Goal: Answer question/provide support: Share knowledge or assist other users

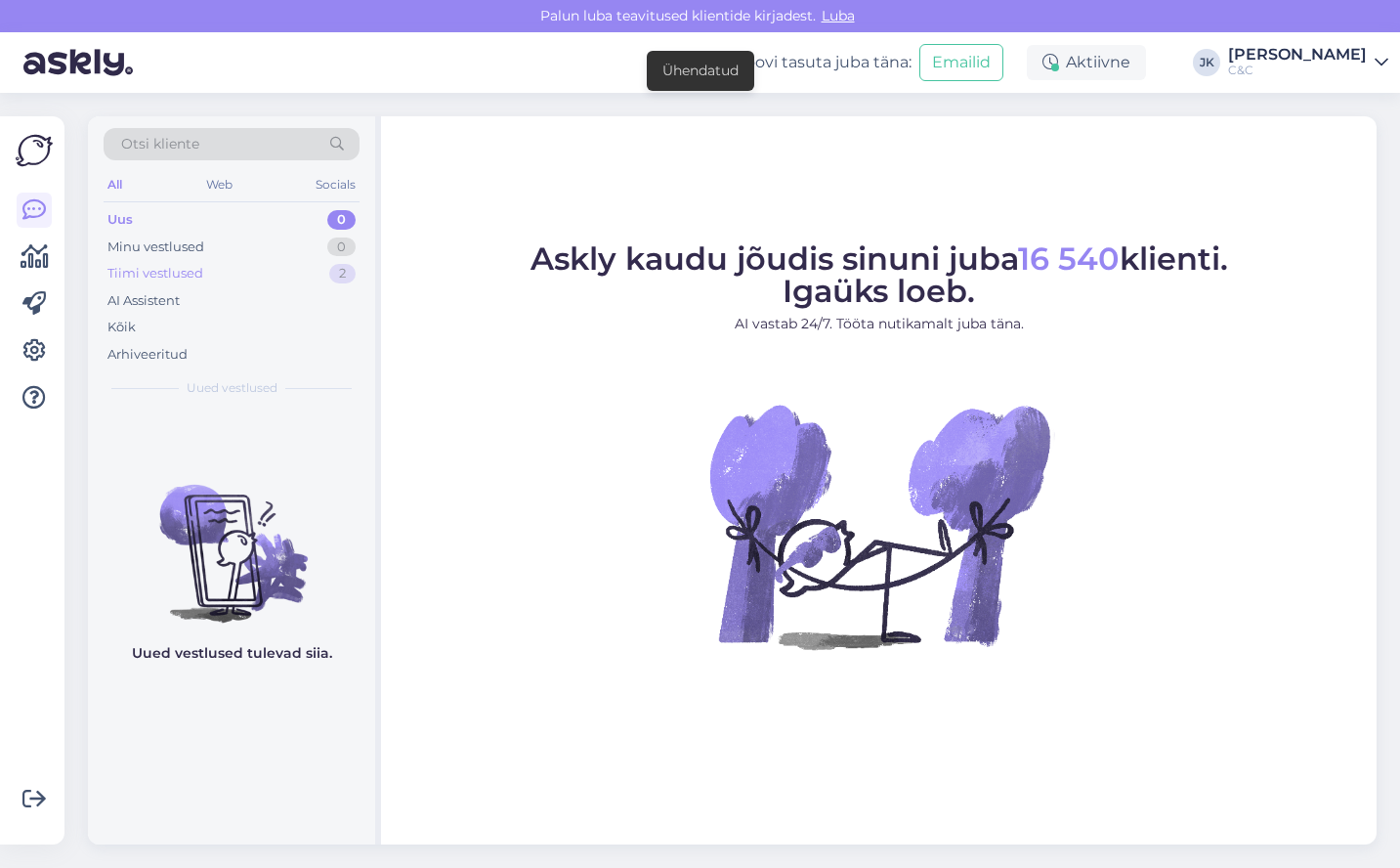
click at [141, 268] on div "Tiimi vestlused" at bounding box center [155, 274] width 96 height 20
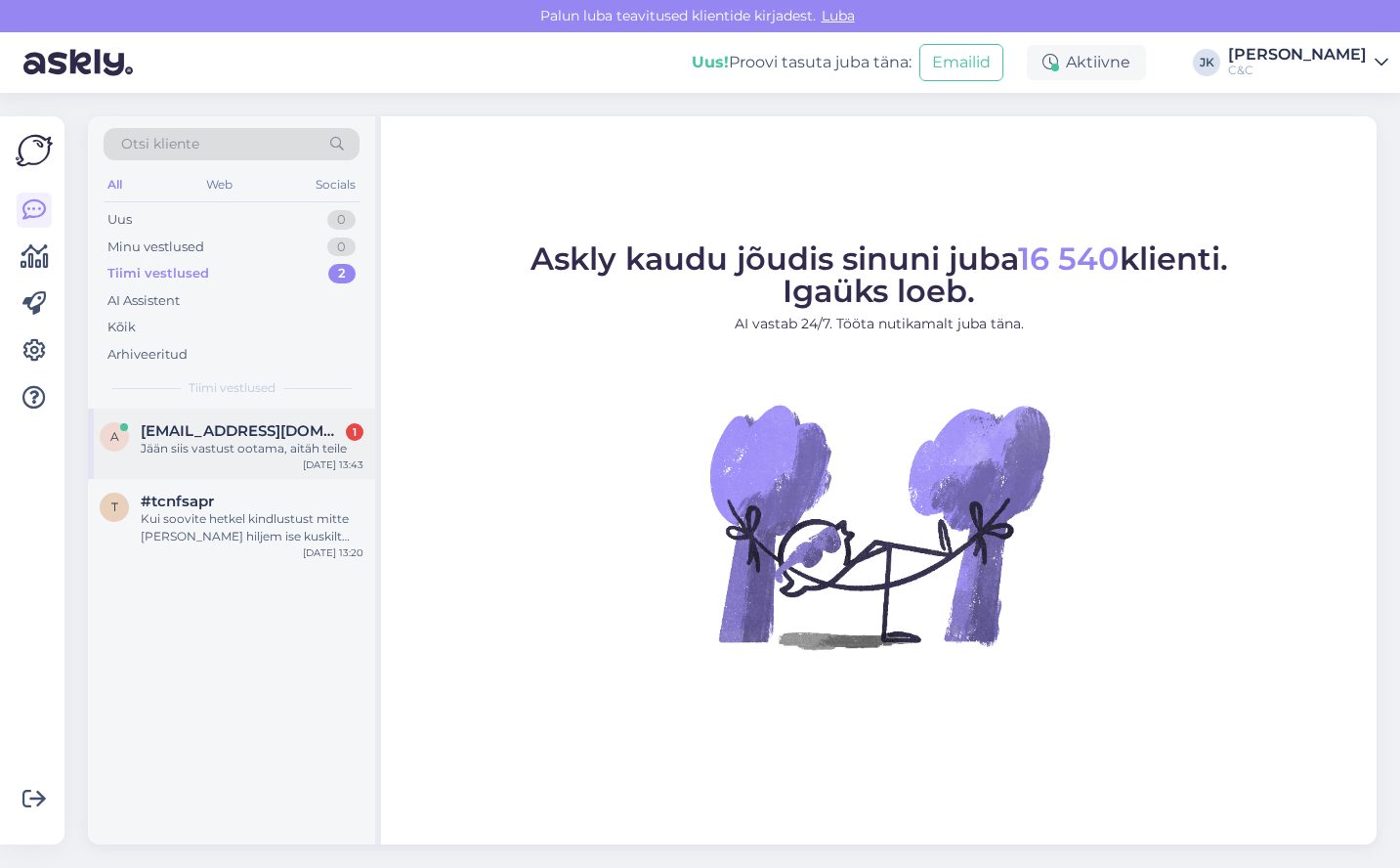
click at [198, 453] on div "Jään siis vastust ootama, aitäh teile" at bounding box center [252, 449] width 223 height 18
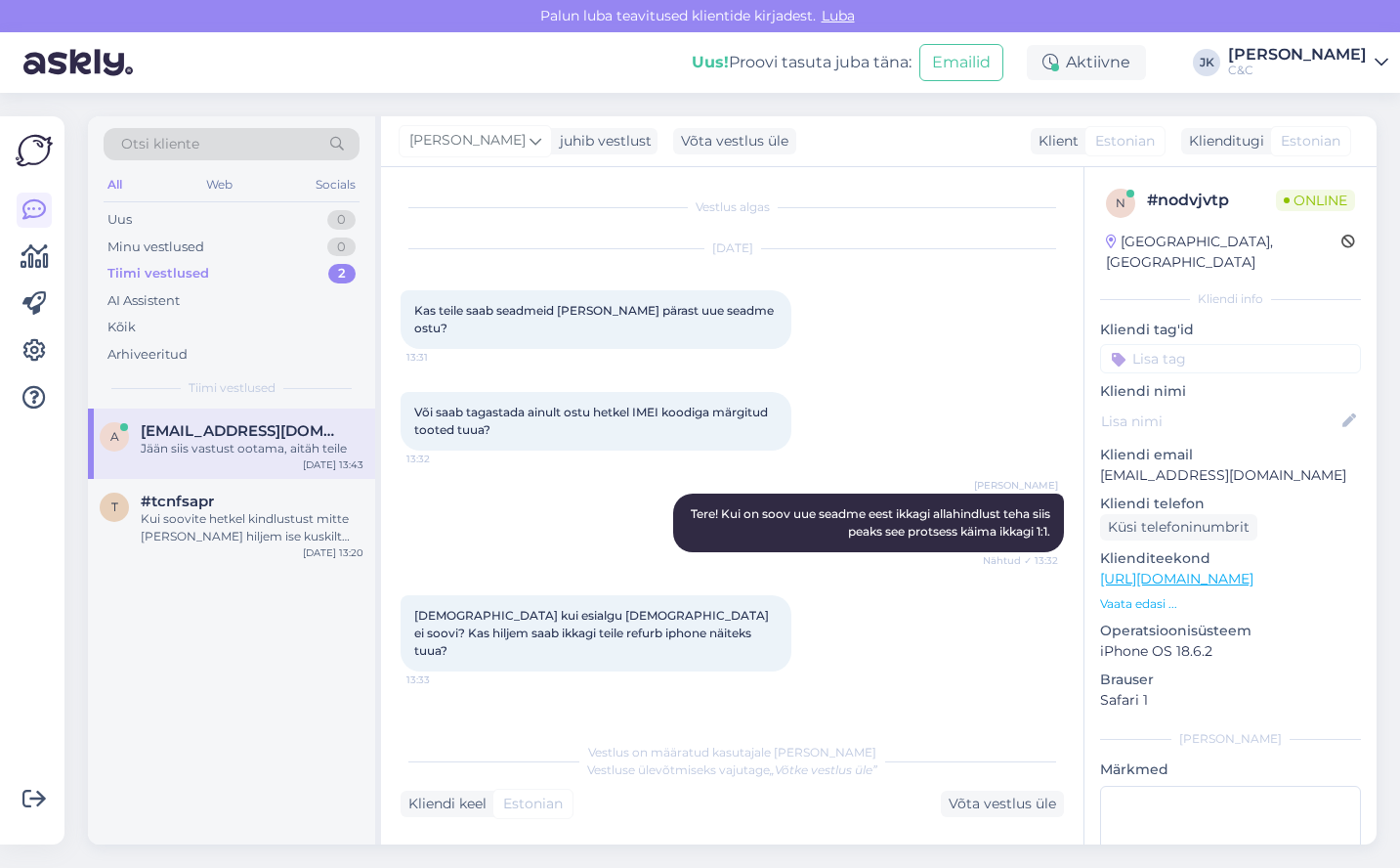
scroll to position [1248, 0]
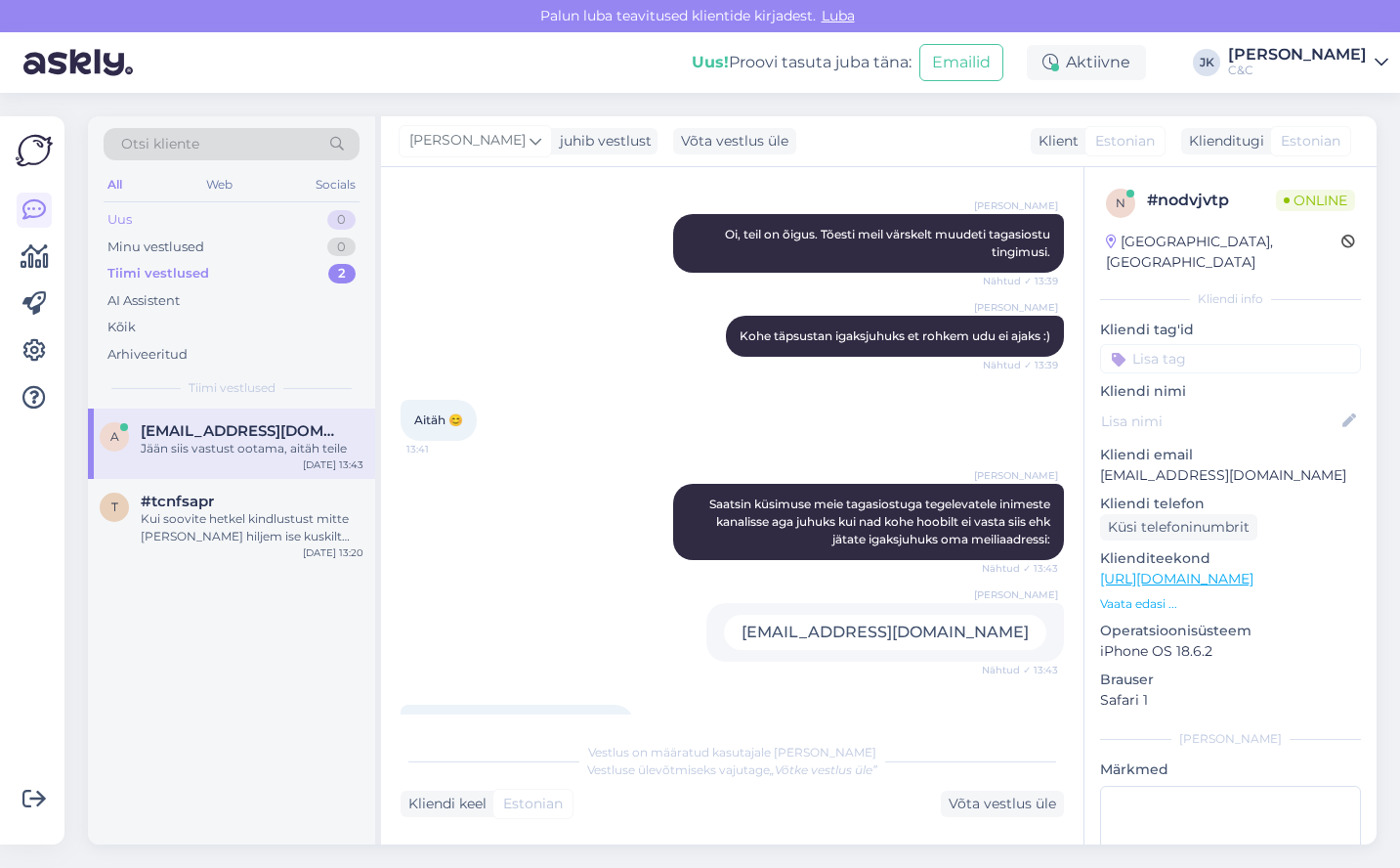
click at [205, 227] on div "Uus 0" at bounding box center [232, 220] width 256 height 28
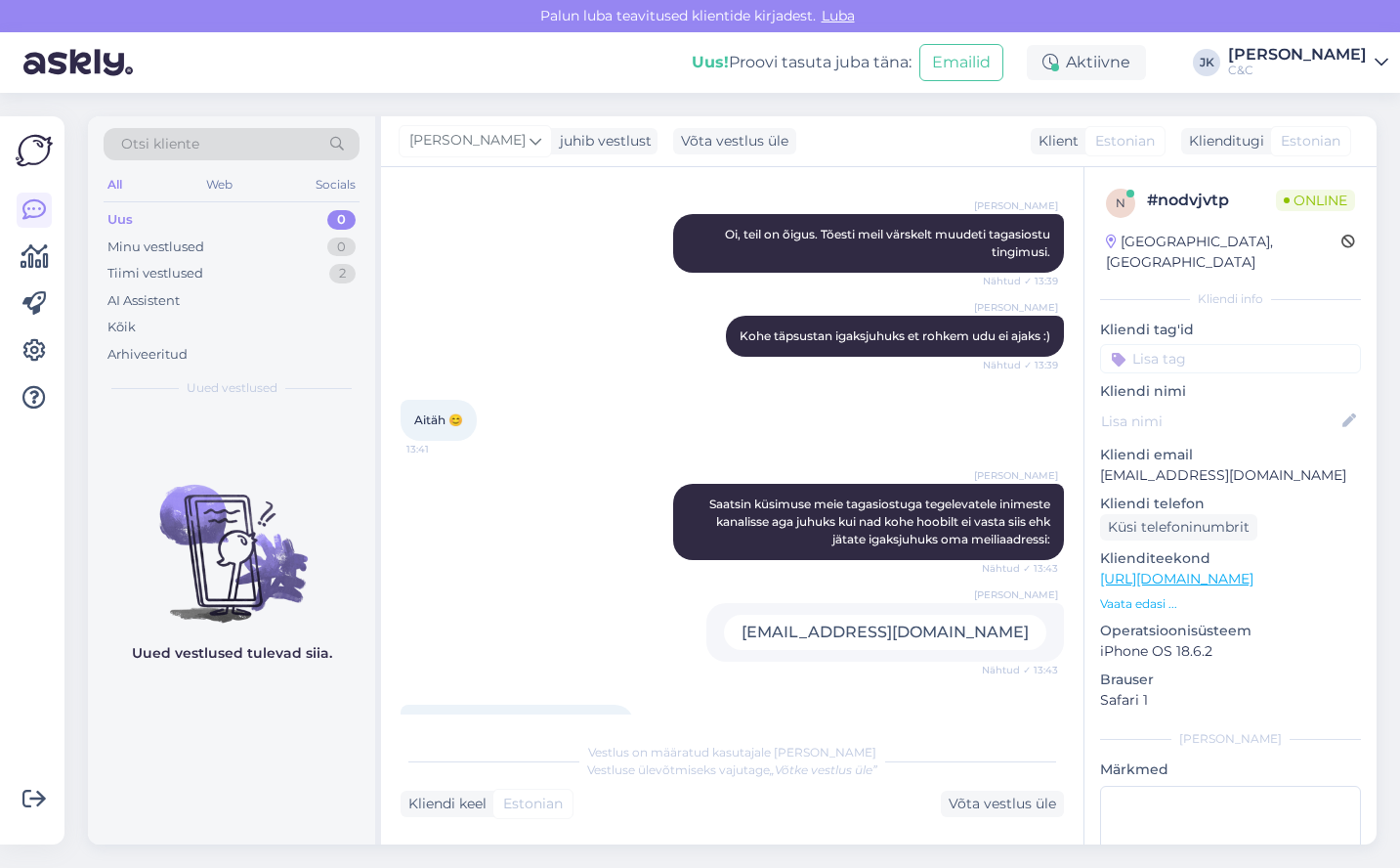
click at [162, 561] on img at bounding box center [231, 538] width 287 height 176
click at [194, 470] on img at bounding box center [231, 538] width 287 height 176
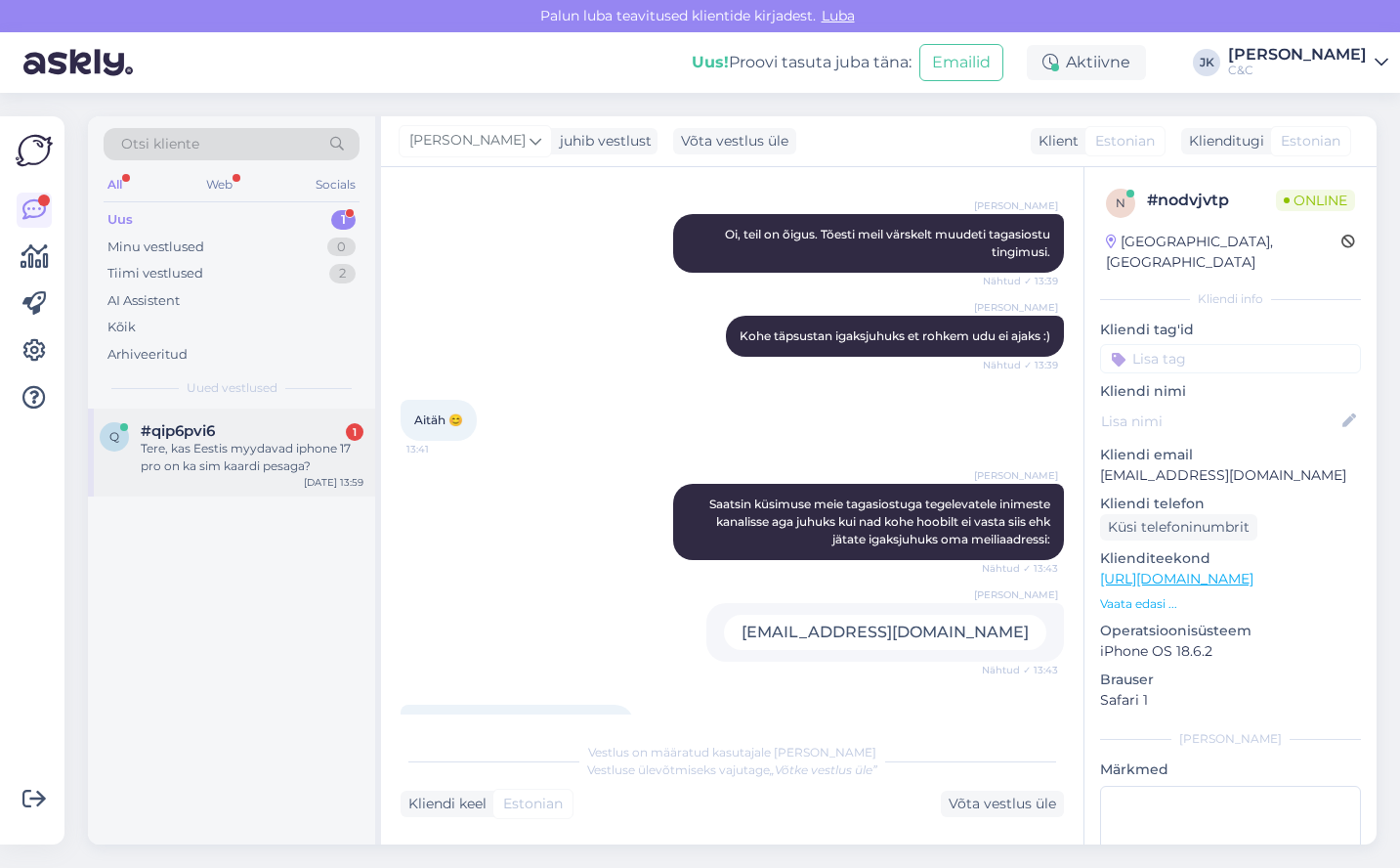
click at [201, 466] on div "Tere, kas Eestis myydavad iphone 17 pro on ka sim kaardi pesaga?" at bounding box center [252, 458] width 223 height 36
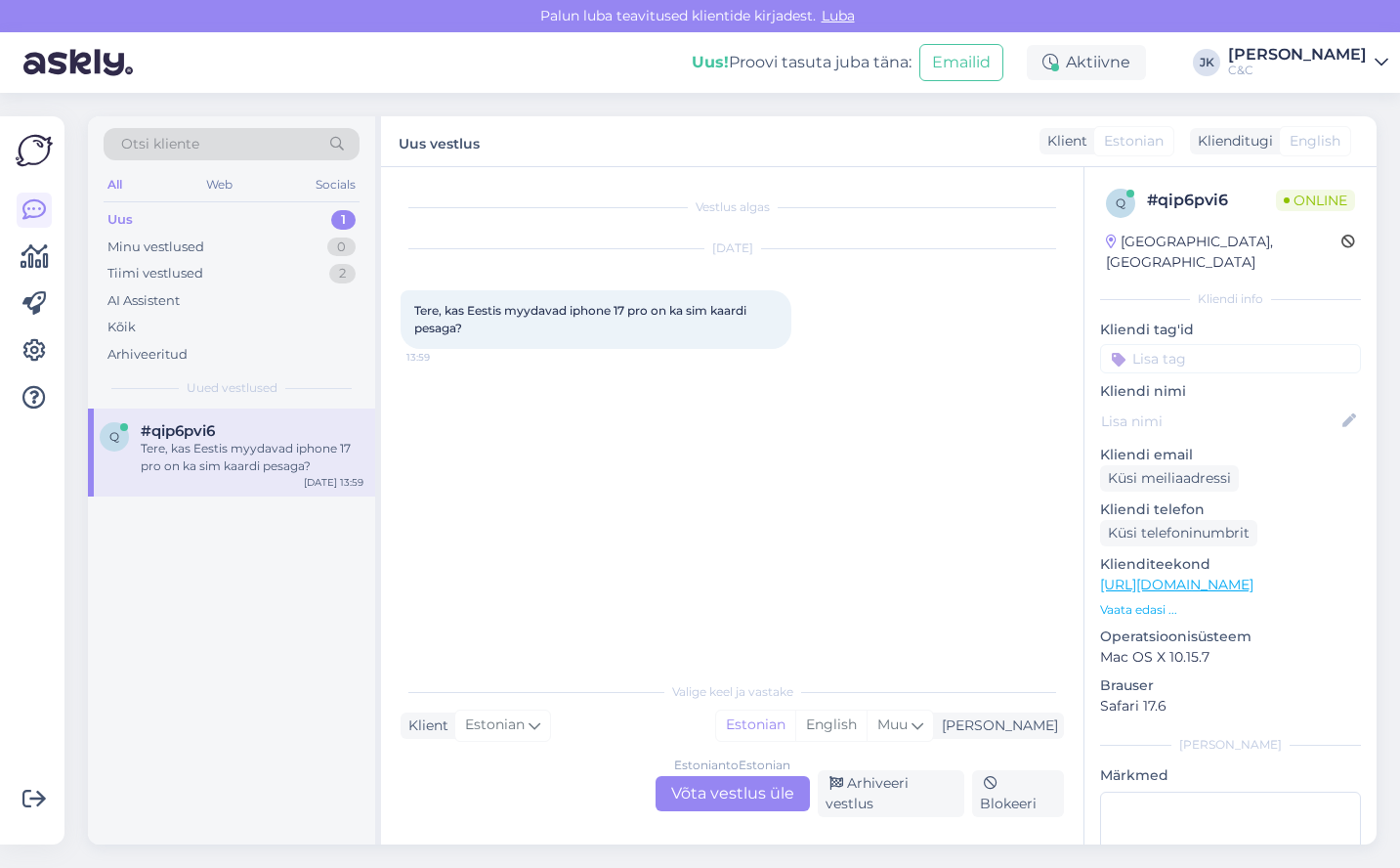
click at [689, 794] on div "Estonian to Estonian Võta vestlus üle" at bounding box center [733, 794] width 155 height 36
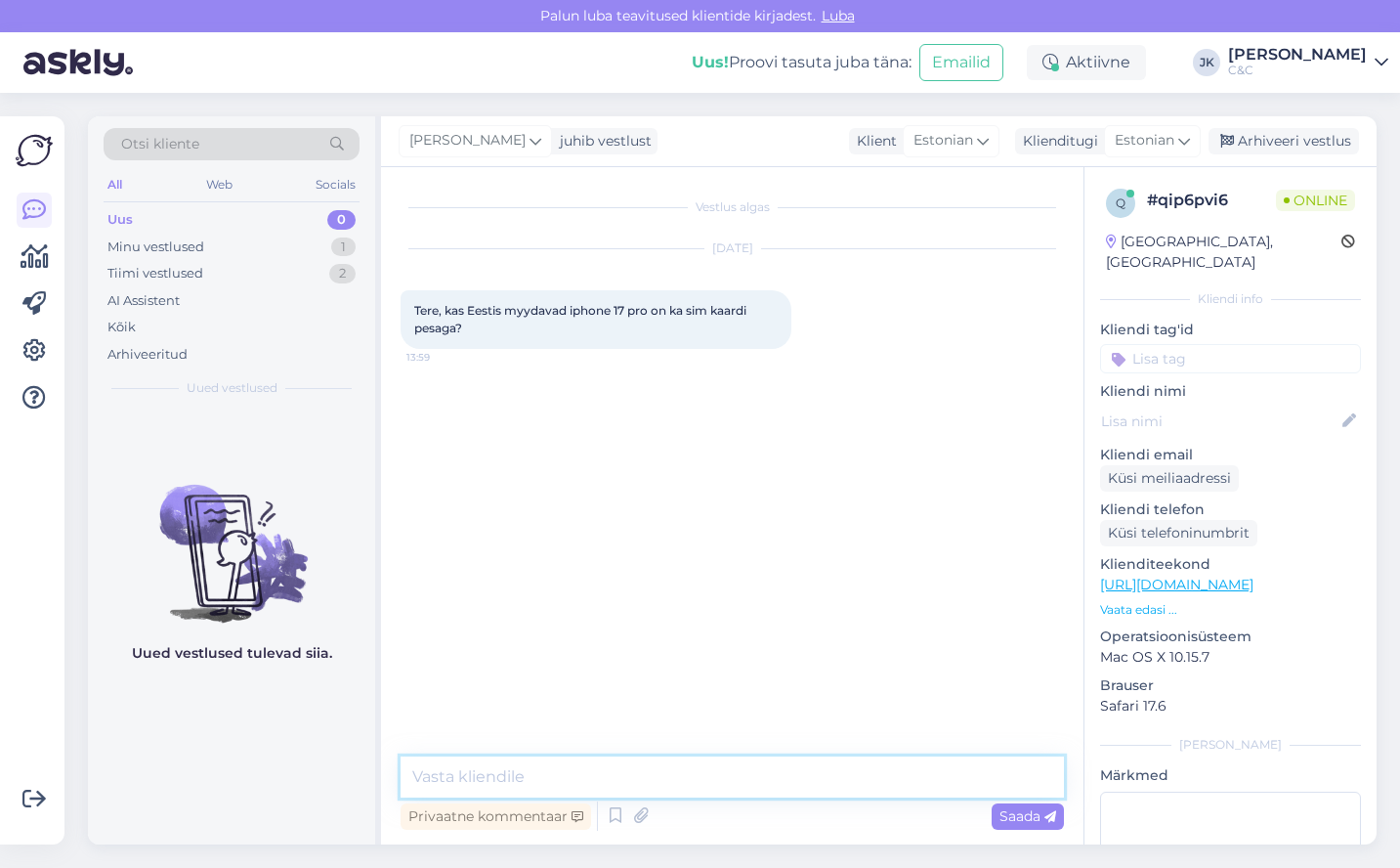
click at [707, 778] on textarea at bounding box center [732, 777] width 664 height 41
type textarea "Tervitus! 17 mudelitel on ka sim kaardi tugi"
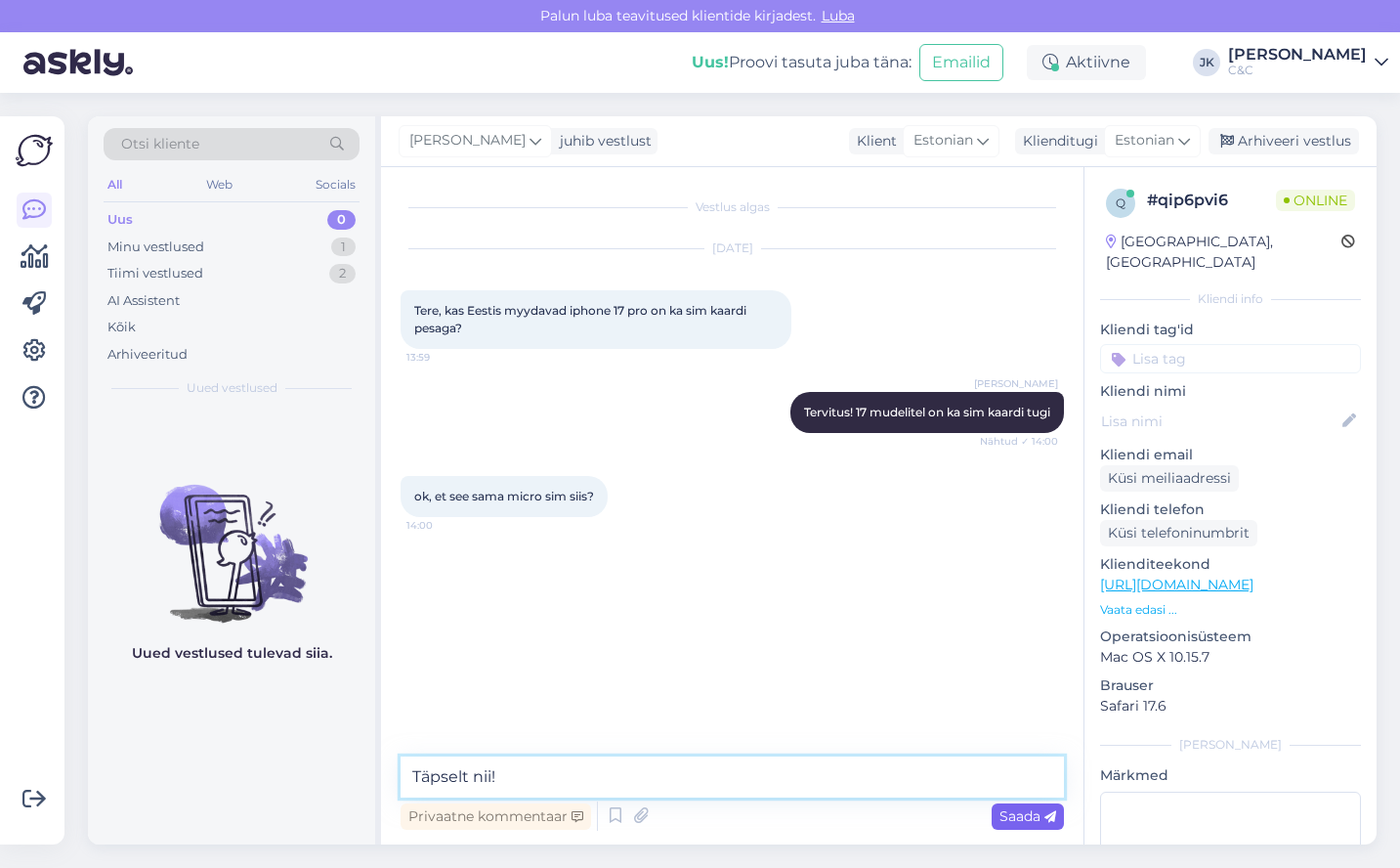
type textarea "Täpselt nii!"
click at [1031, 822] on span "Saada" at bounding box center [1027, 817] width 56 height 18
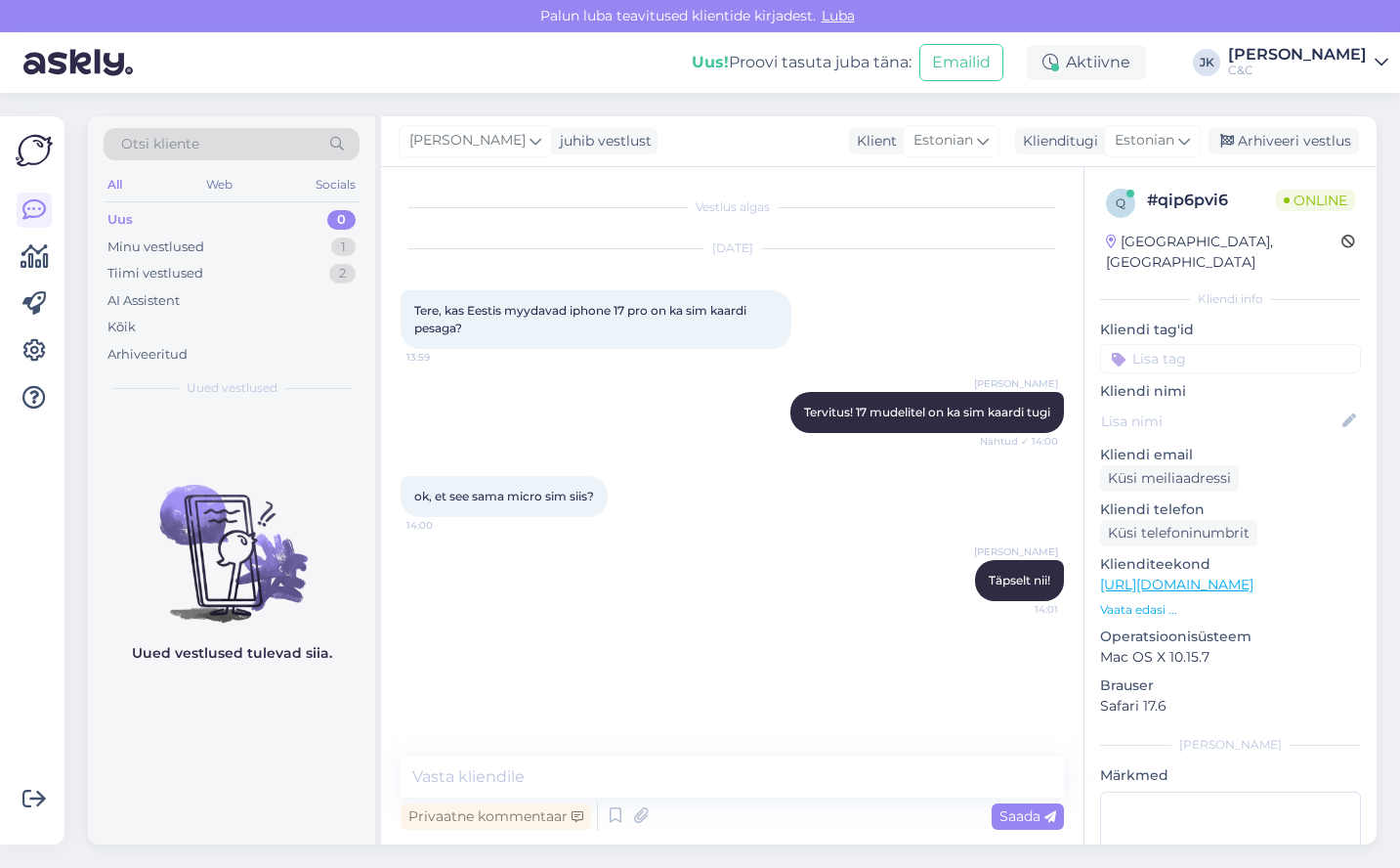
click at [744, 592] on div "[PERSON_NAME] Täpselt nii! 14:01" at bounding box center [732, 580] width 664 height 84
click at [529, 779] on textarea at bounding box center [732, 777] width 664 height 41
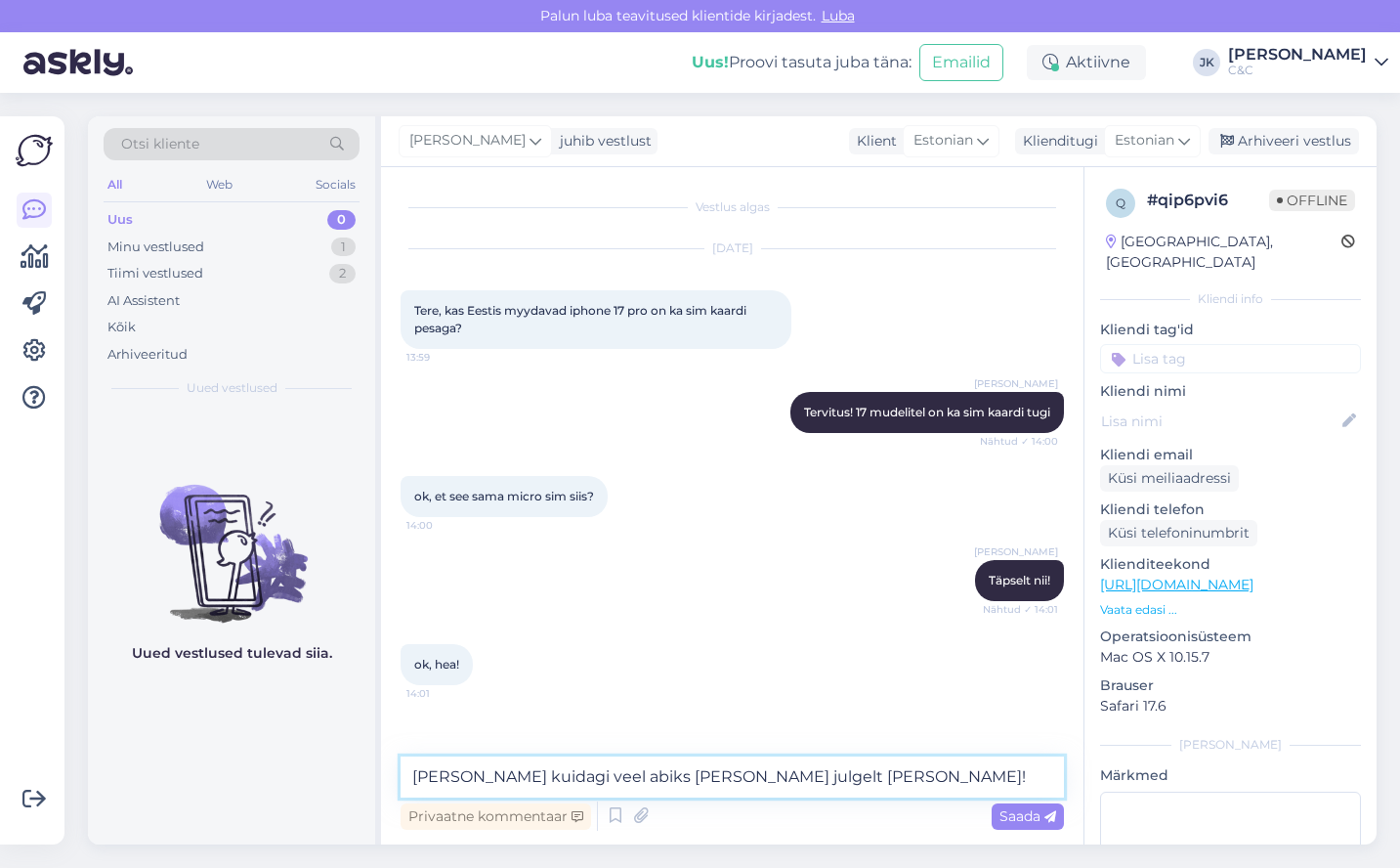
type textarea "[PERSON_NAME] kuidagi veel abiks [PERSON_NAME] julgelt [PERSON_NAME]!"
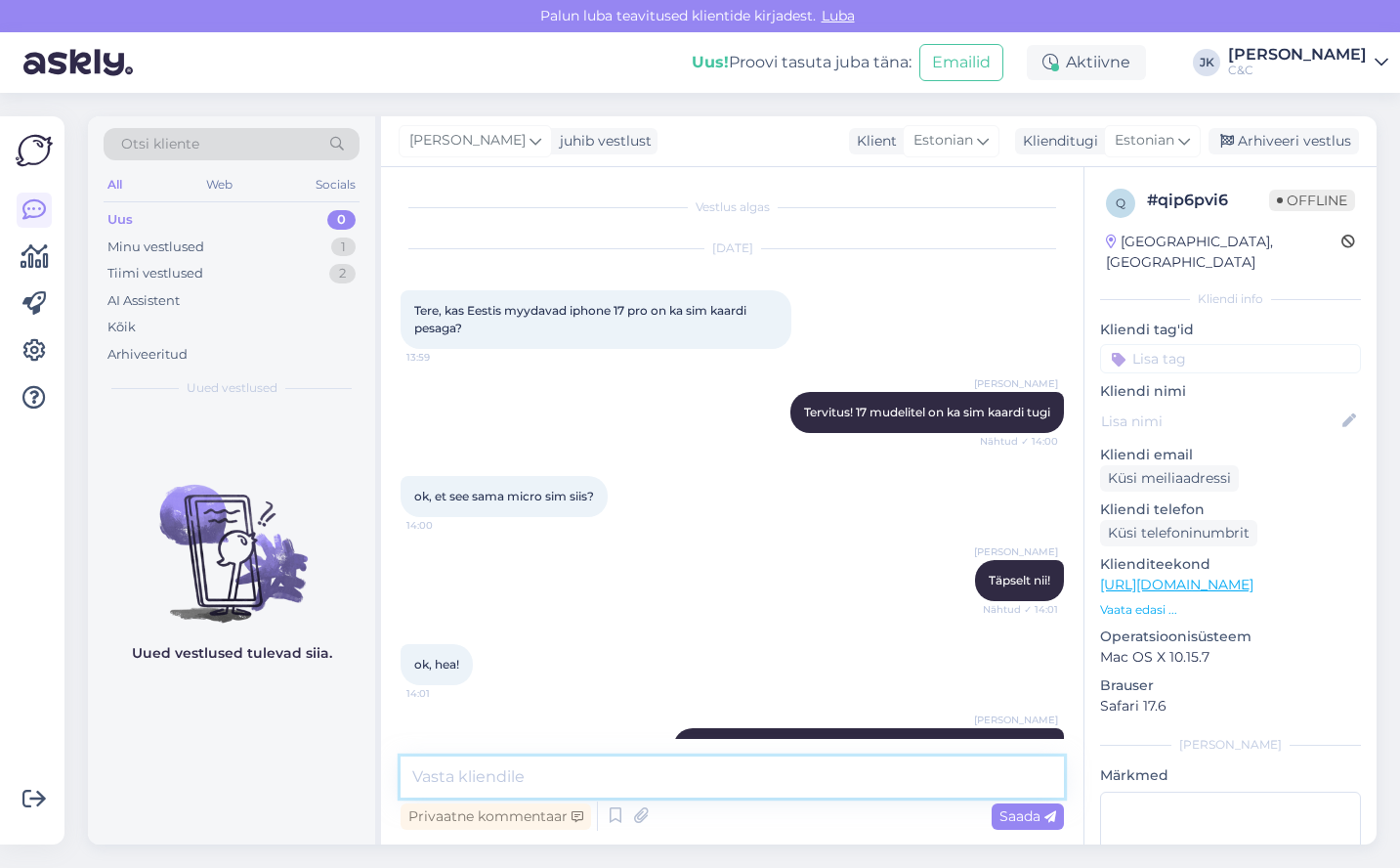
scroll to position [52, 0]
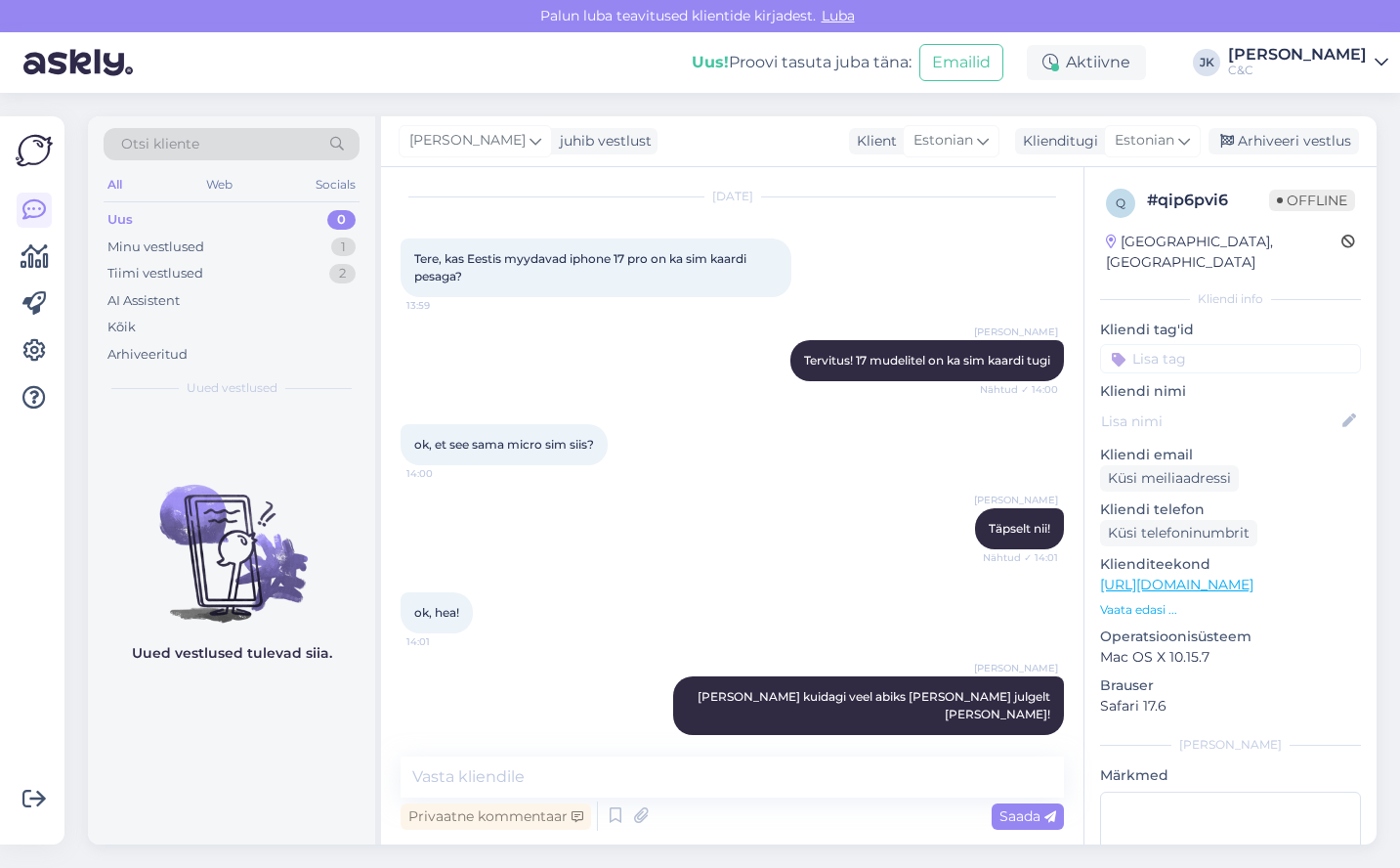
click at [545, 702] on div "[PERSON_NAME] [PERSON_NAME] kuidagi veel abiks [PERSON_NAME] julgelt [PERSON_NA…" at bounding box center [732, 705] width 664 height 102
click at [138, 213] on div "Uus 0" at bounding box center [232, 220] width 256 height 28
click at [832, 18] on span "Luba" at bounding box center [838, 16] width 45 height 18
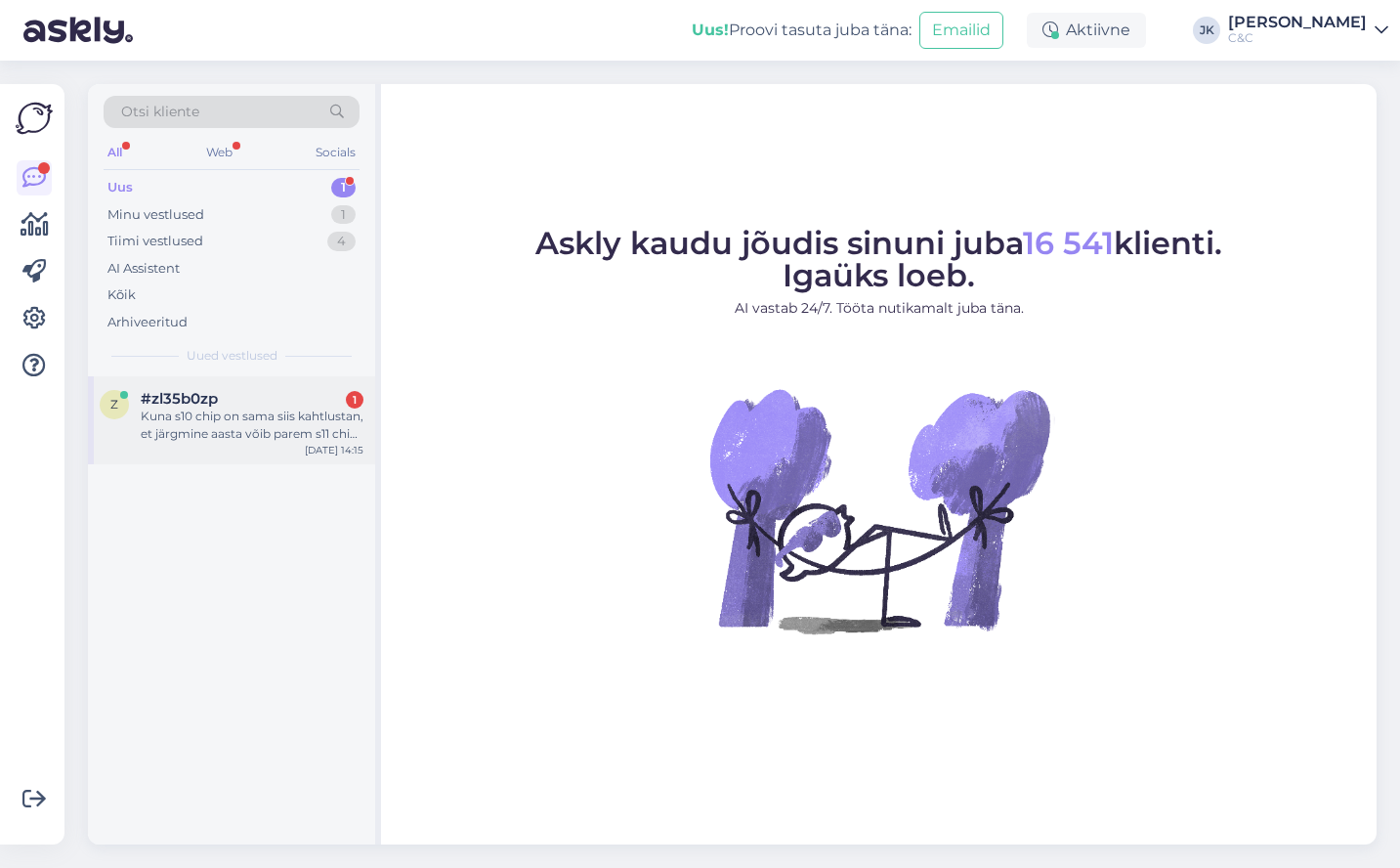
click at [200, 443] on div "z #zl35b0zp 1 Kuna s10 chip on sama siis kahtlustan, et järgmine aasta võib par…" at bounding box center [231, 420] width 287 height 88
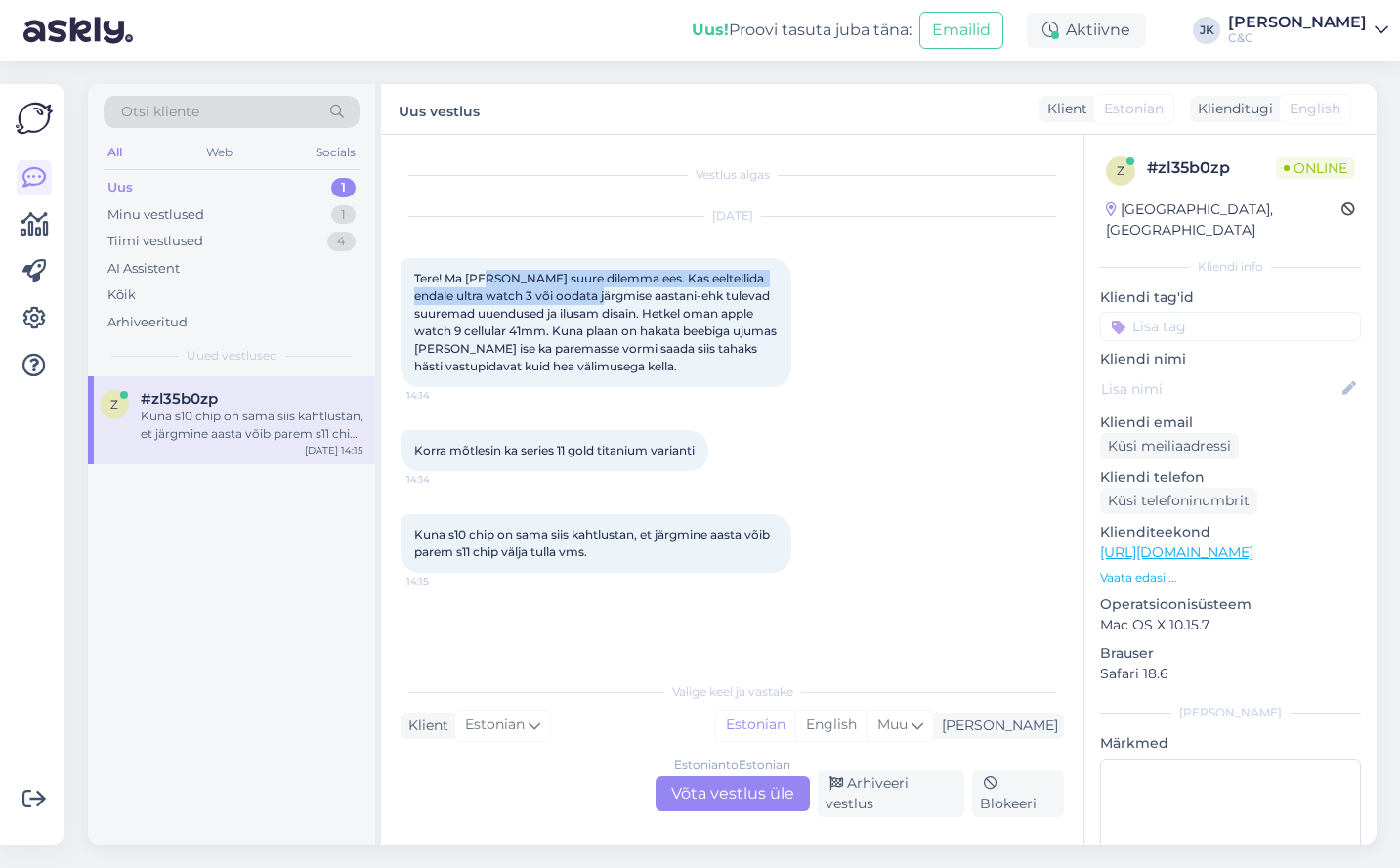
drag, startPoint x: 483, startPoint y: 278, endPoint x: 595, endPoint y: 289, distance: 112.5
click at [595, 289] on span "Tere! Ma [PERSON_NAME] suure dilemma ees. Kas eeltellida endale ultra watch 3 v…" at bounding box center [596, 323] width 366 height 103
click at [585, 312] on span "Tere! Ma olen väga suure dilemma ees. Kas eeltellida endale ultra watch 3 või o…" at bounding box center [596, 323] width 366 height 103
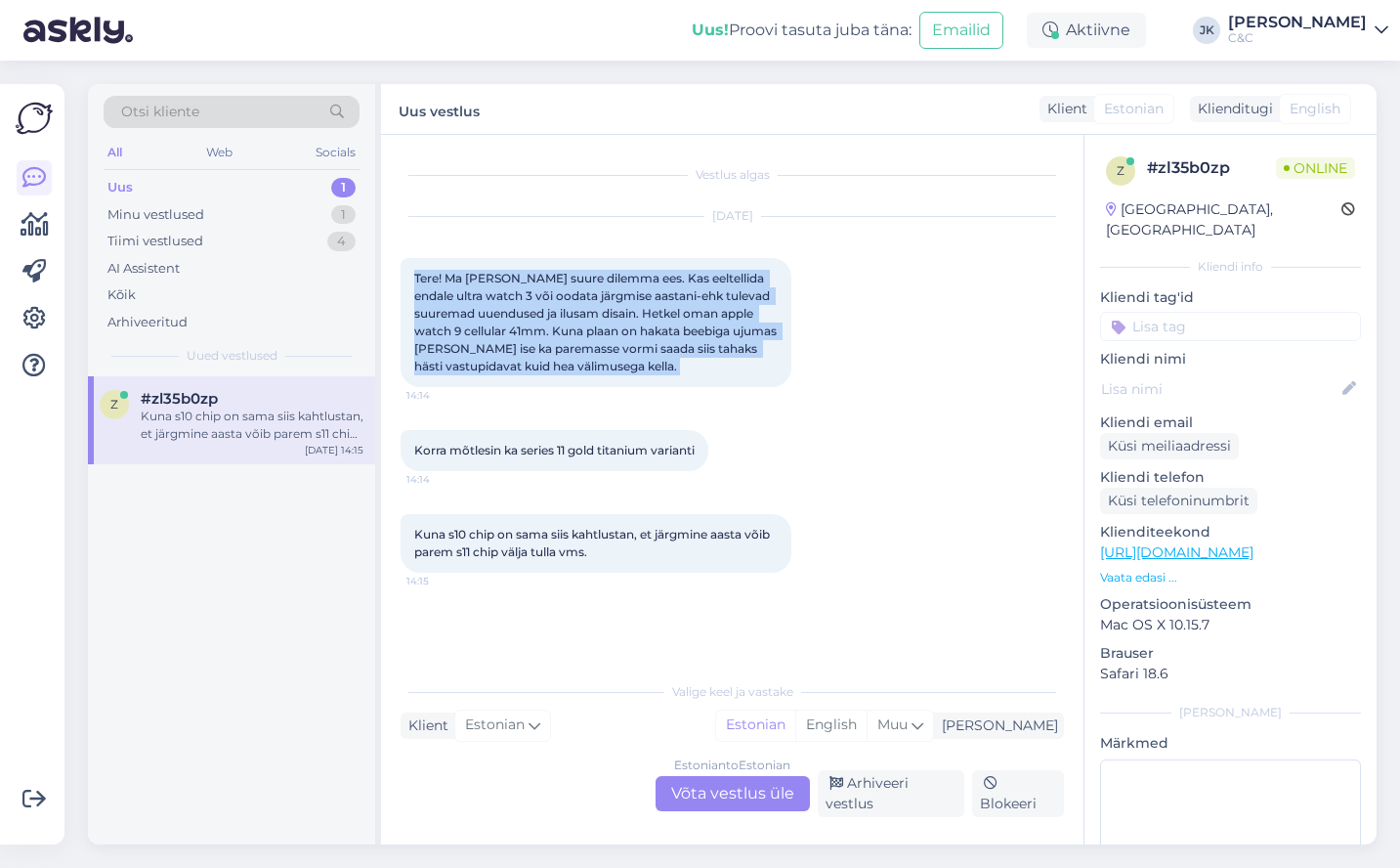
click at [585, 312] on span "Tere! Ma olen väga suure dilemma ees. Kas eeltellida endale ultra watch 3 või o…" at bounding box center [596, 323] width 366 height 103
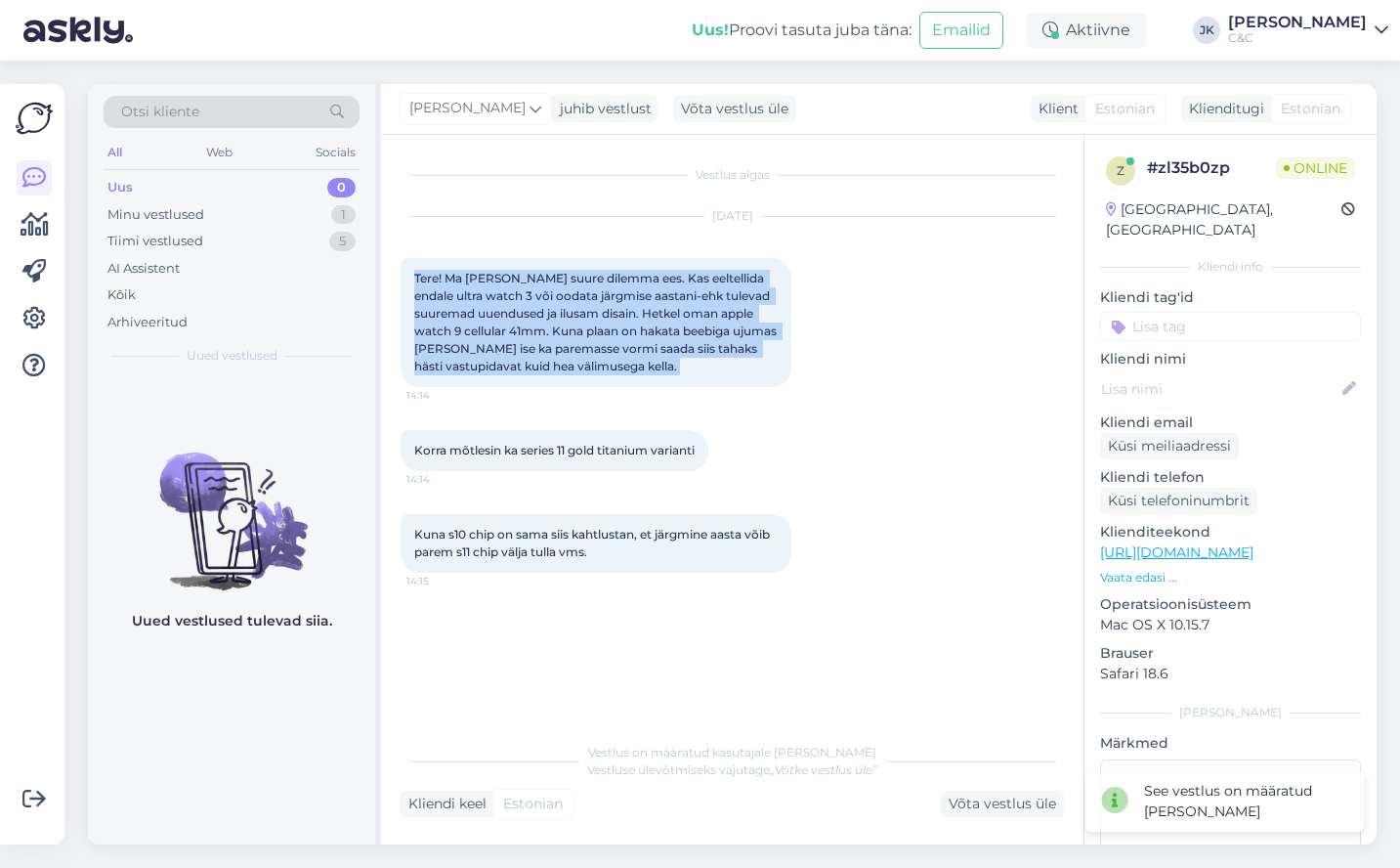
click at [565, 333] on span "Tere! Ma olen väga suure dilemma ees. Kas eeltellida endale ultra watch 3 või o…" at bounding box center [596, 323] width 366 height 103
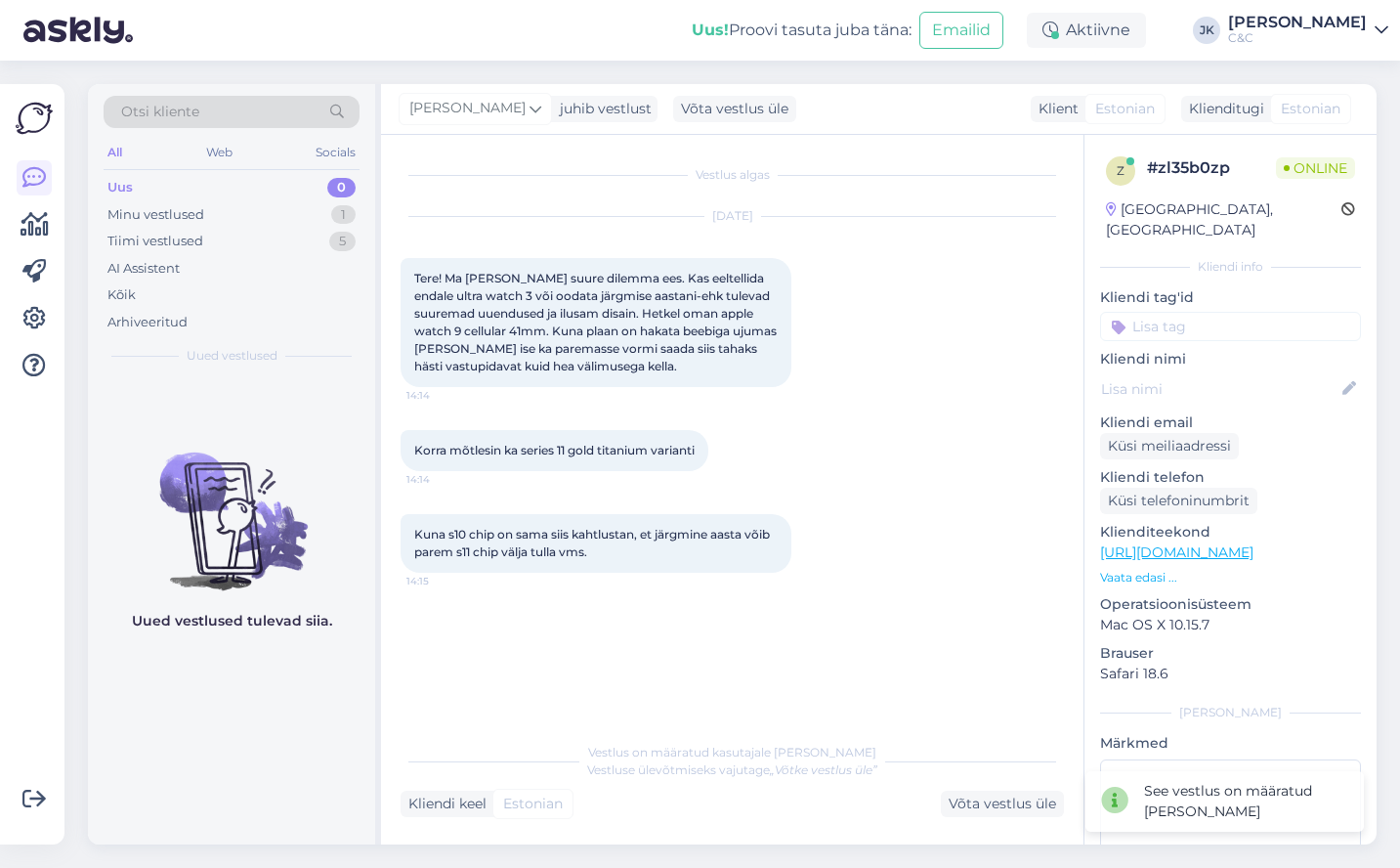
click at [207, 513] on img at bounding box center [231, 505] width 287 height 176
click at [245, 231] on div "Tiimi vestlused 5" at bounding box center [232, 242] width 256 height 28
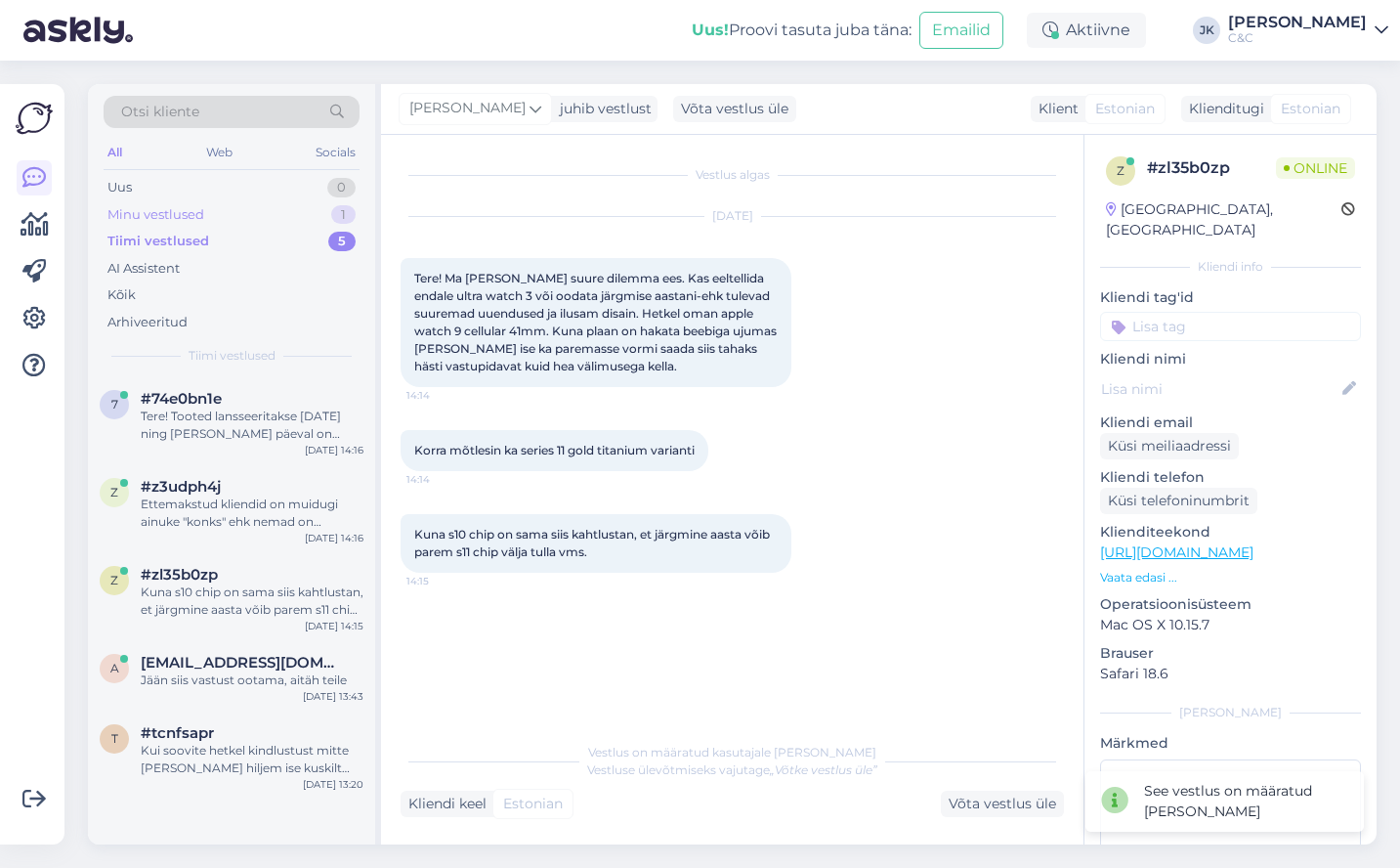
click at [247, 214] on div "Minu vestlused 1" at bounding box center [232, 215] width 256 height 28
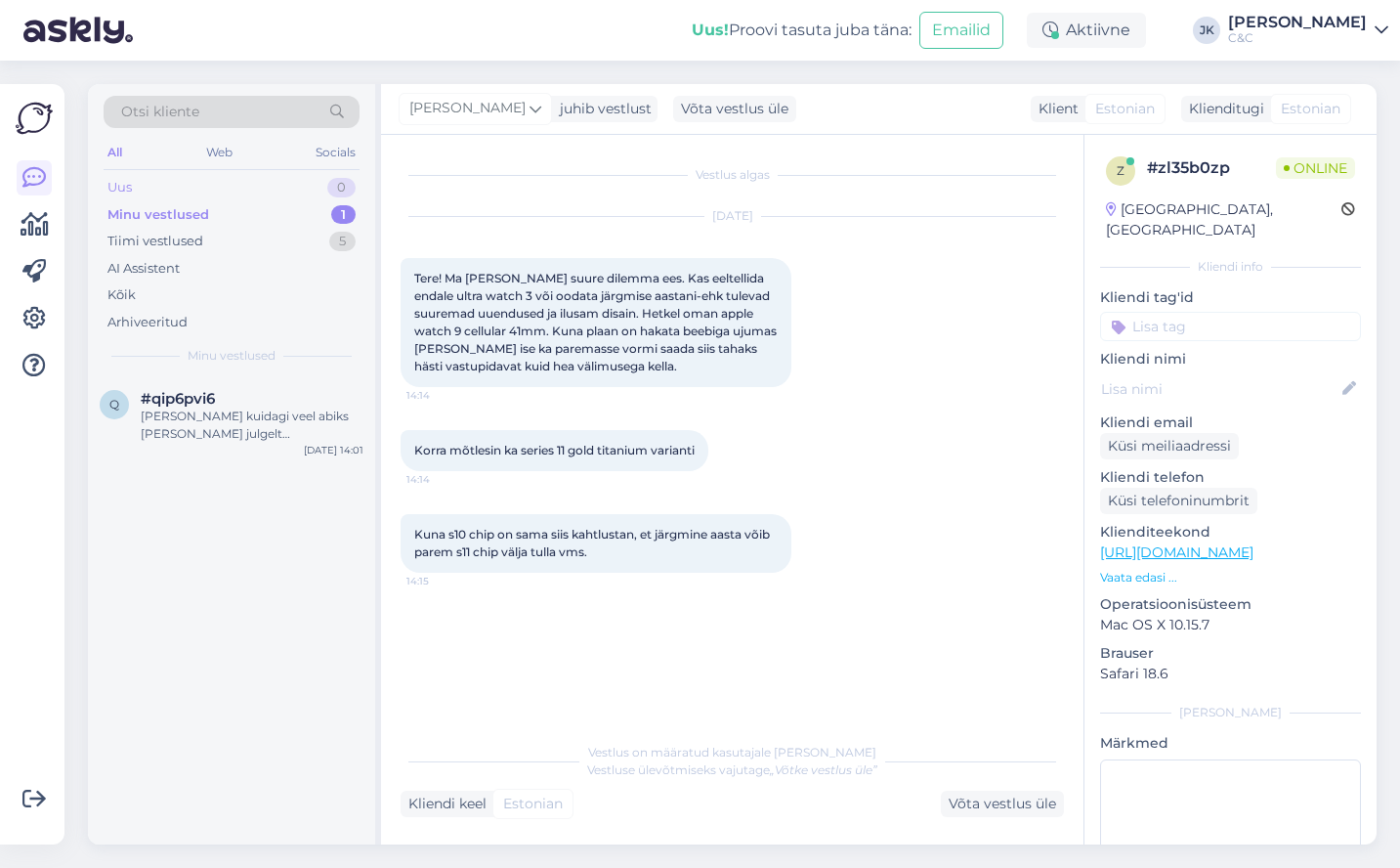
click at [252, 187] on div "Uus 0" at bounding box center [232, 187] width 256 height 28
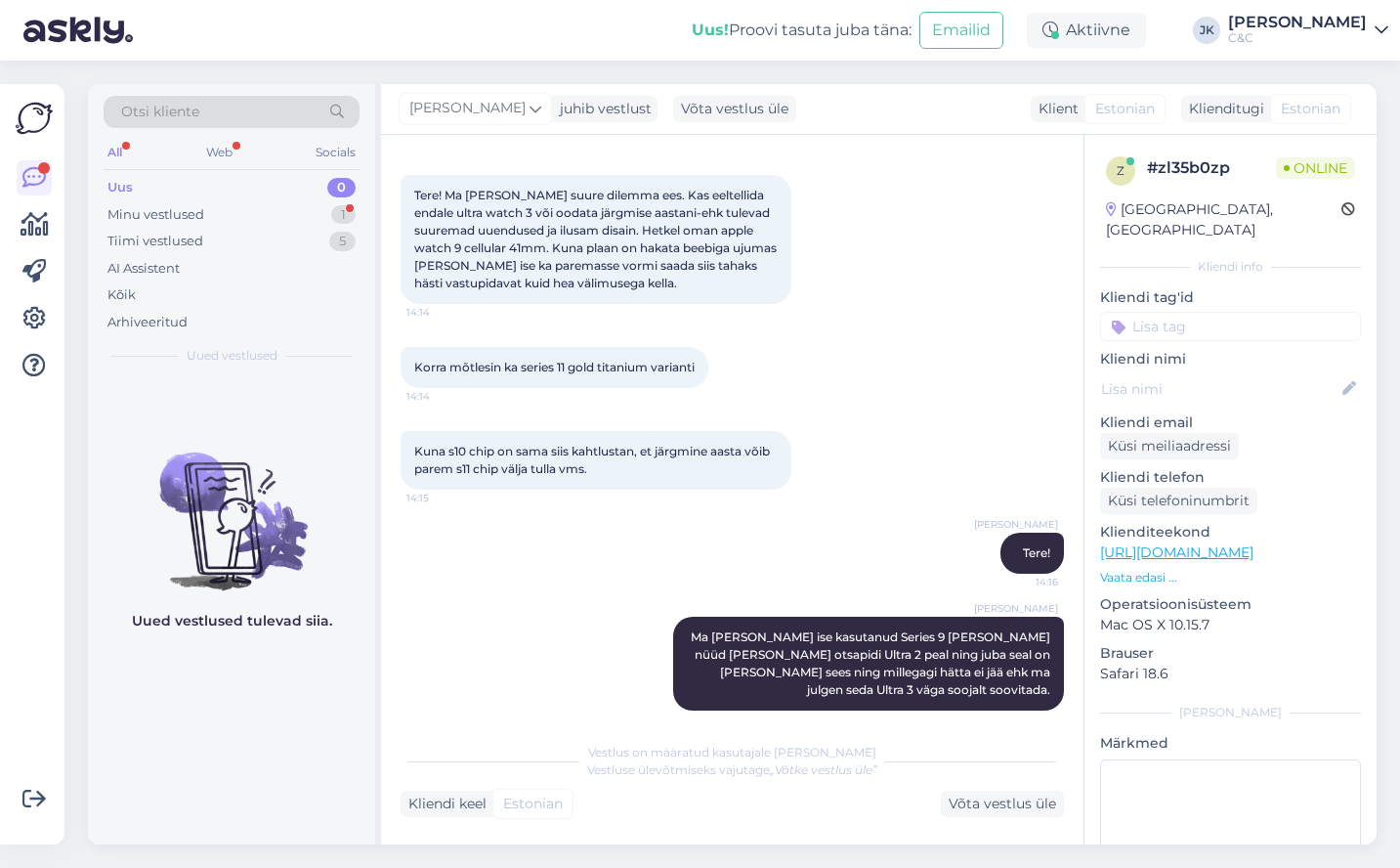
scroll to position [202, 0]
